Goal: Find specific page/section: Find specific page/section

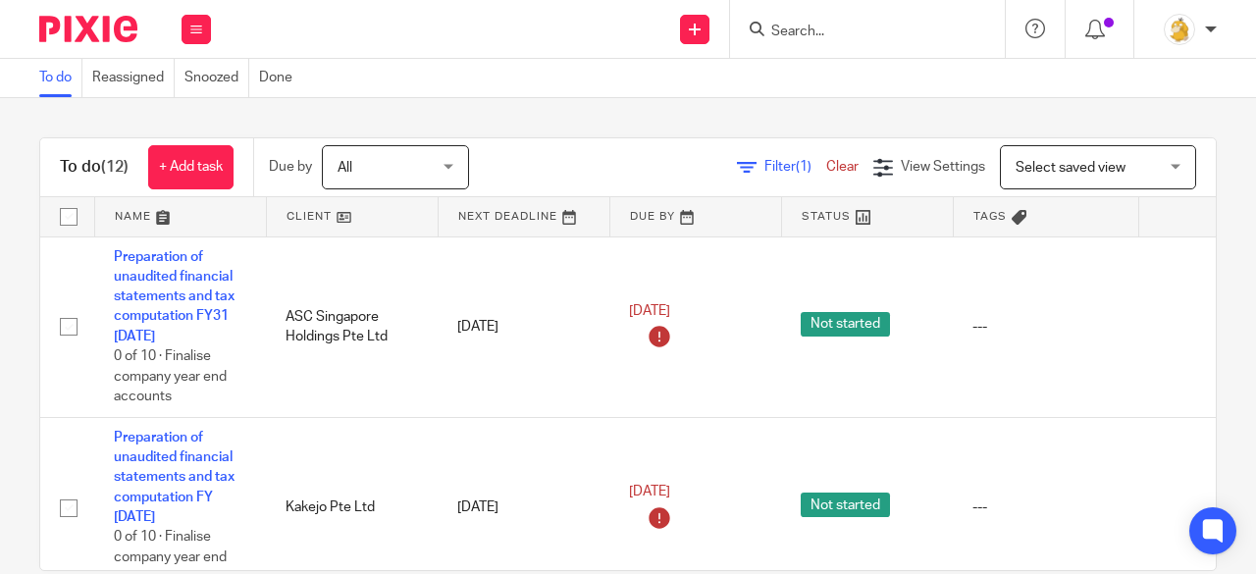
click at [863, 25] on input "Search" at bounding box center [857, 33] width 177 height 18
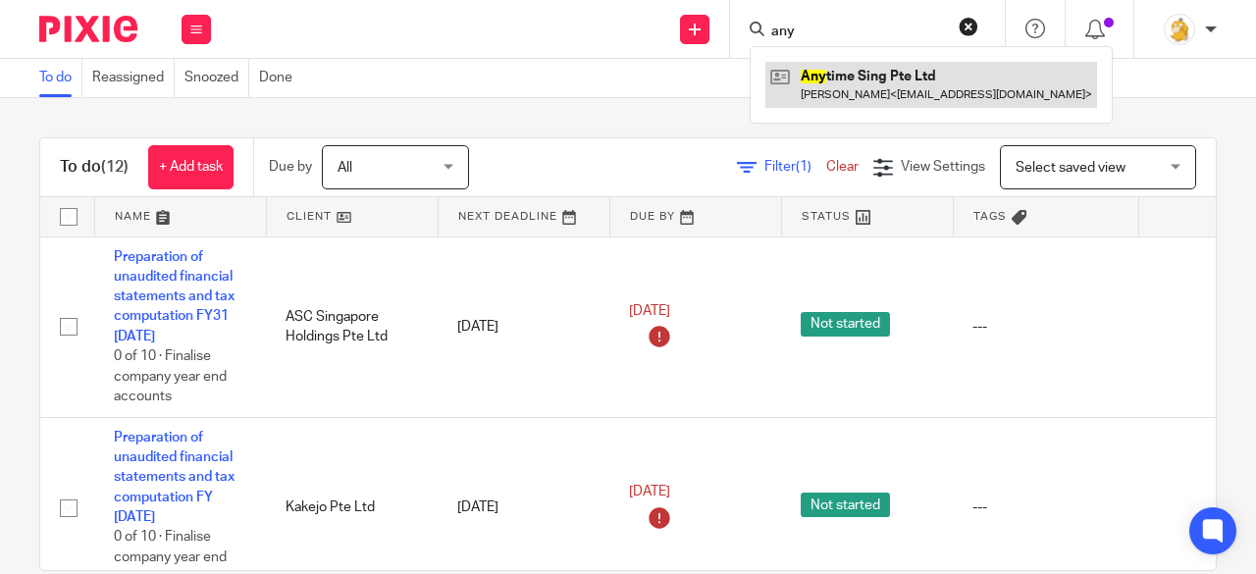
type input "any"
click at [866, 80] on link at bounding box center [931, 84] width 332 height 45
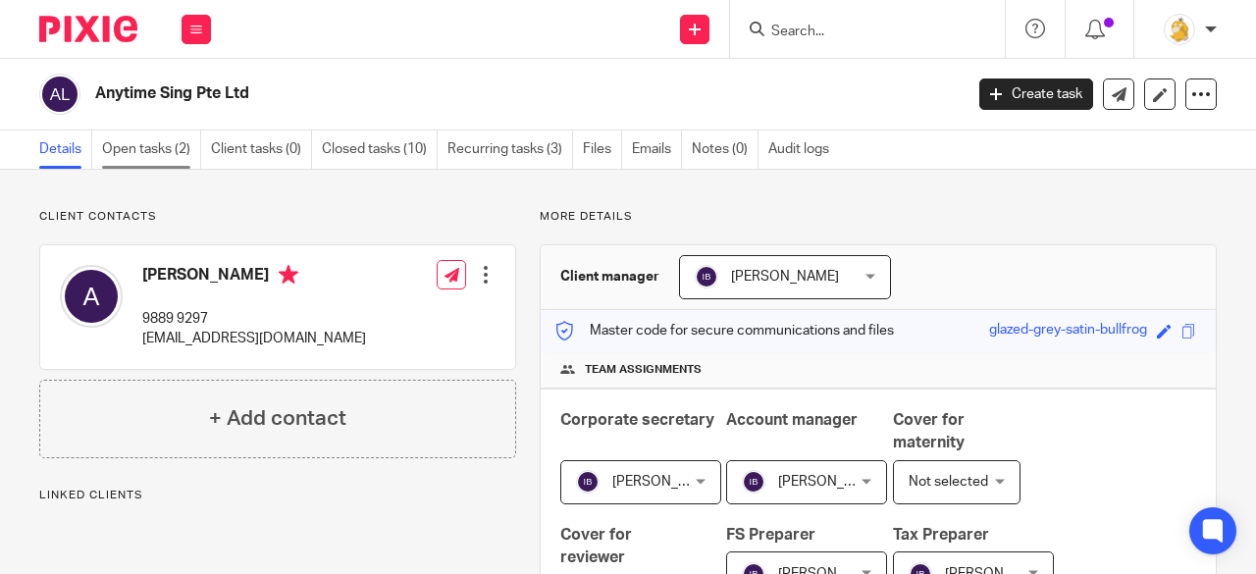
click at [148, 157] on link "Open tasks (2)" at bounding box center [151, 149] width 99 height 38
